Goal: Information Seeking & Learning: Learn about a topic

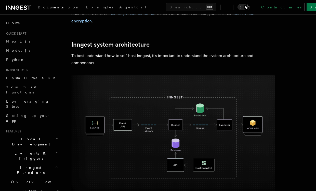
scroll to position [146, 0]
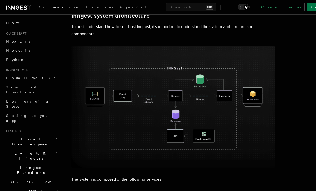
click at [161, 108] on img at bounding box center [173, 107] width 204 height 122
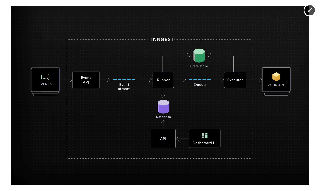
click at [161, 108] on img at bounding box center [160, 95] width 298 height 178
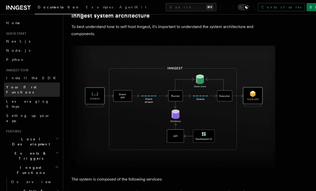
click at [9, 88] on span "Your first Functions" at bounding box center [21, 89] width 30 height 9
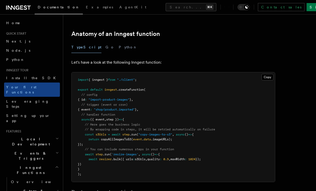
scroll to position [90, 0]
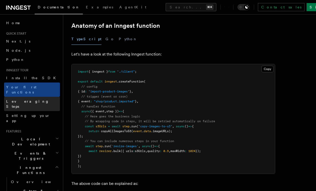
click at [18, 99] on span "Leveraging Steps" at bounding box center [27, 103] width 43 height 9
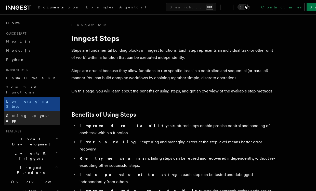
click at [16, 114] on span "Setting up your app" at bounding box center [28, 118] width 44 height 9
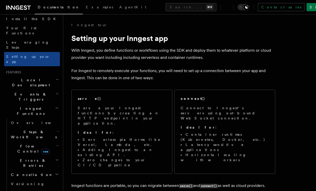
scroll to position [68, 0]
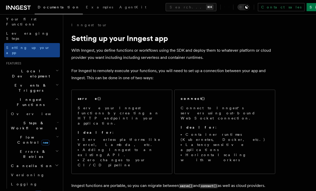
click at [24, 97] on span "Inngest Functions" at bounding box center [29, 102] width 51 height 10
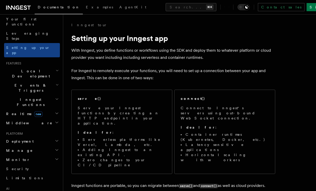
click at [24, 81] on h2 "Events & Triggers" at bounding box center [32, 88] width 56 height 14
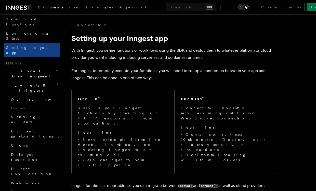
click at [20, 83] on span "Events & Triggers" at bounding box center [29, 88] width 51 height 10
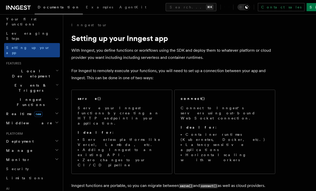
click at [12, 111] on span "Realtime new" at bounding box center [23, 113] width 38 height 5
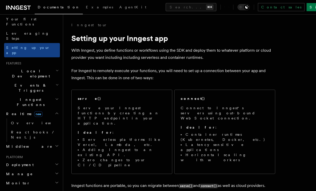
click at [12, 111] on span "Realtime new" at bounding box center [23, 113] width 38 height 5
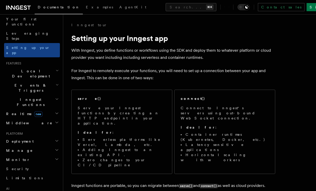
click at [12, 109] on h2 "Realtime new" at bounding box center [32, 113] width 56 height 9
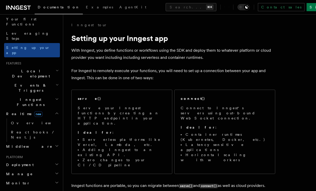
click at [12, 109] on h2 "Realtime new" at bounding box center [32, 113] width 56 height 9
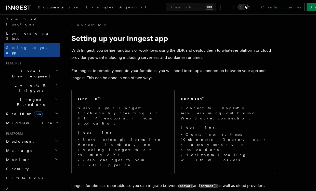
click at [9, 139] on span "Deployment" at bounding box center [19, 141] width 30 height 5
click at [18, 83] on span "Events & Triggers" at bounding box center [29, 88] width 51 height 10
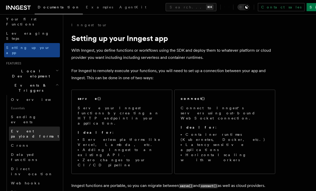
click at [12, 129] on span "Event payload format" at bounding box center [35, 133] width 48 height 9
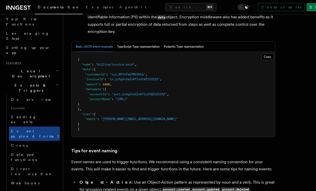
scroll to position [204, 0]
